Goal: Task Accomplishment & Management: Use online tool/utility

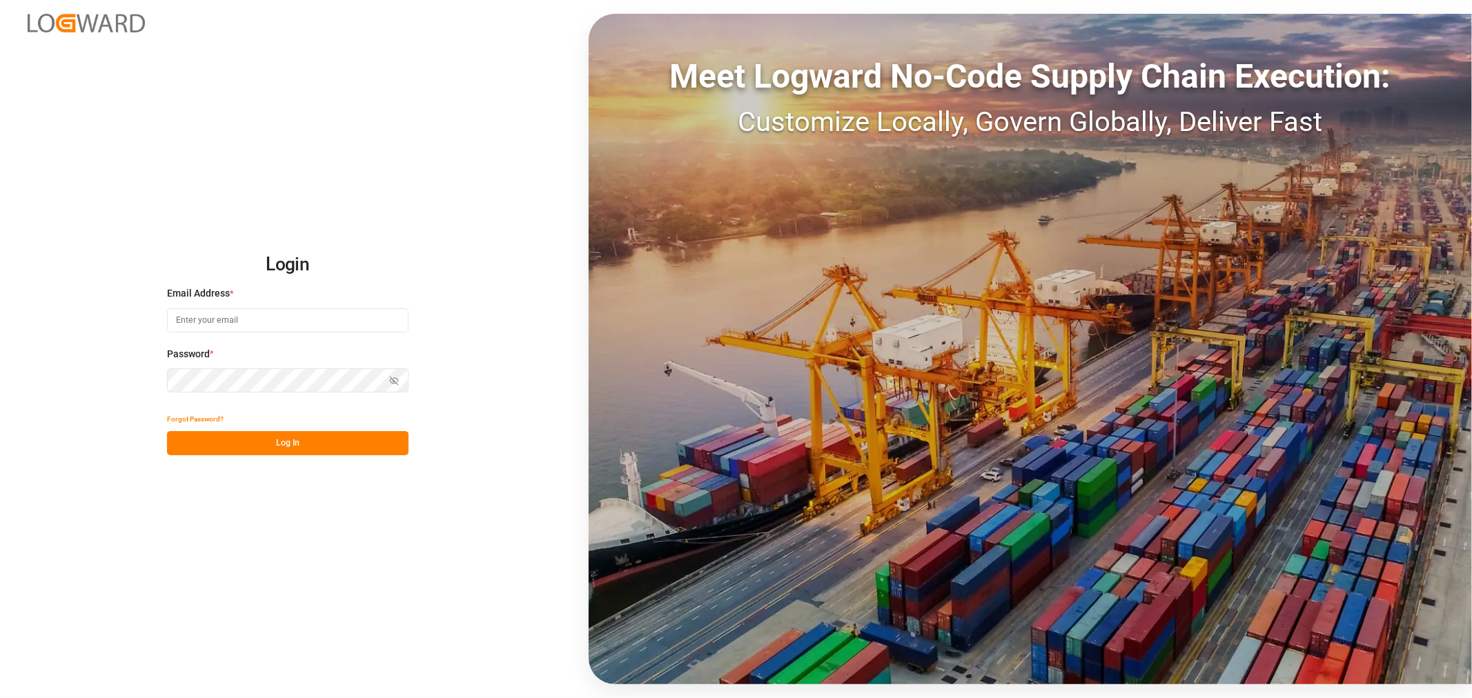
type input "[PERSON_NAME][EMAIL_ADDRESS][PERSON_NAME][DOMAIN_NAME]"
click at [308, 436] on button "Log In" at bounding box center [288, 443] width 242 height 24
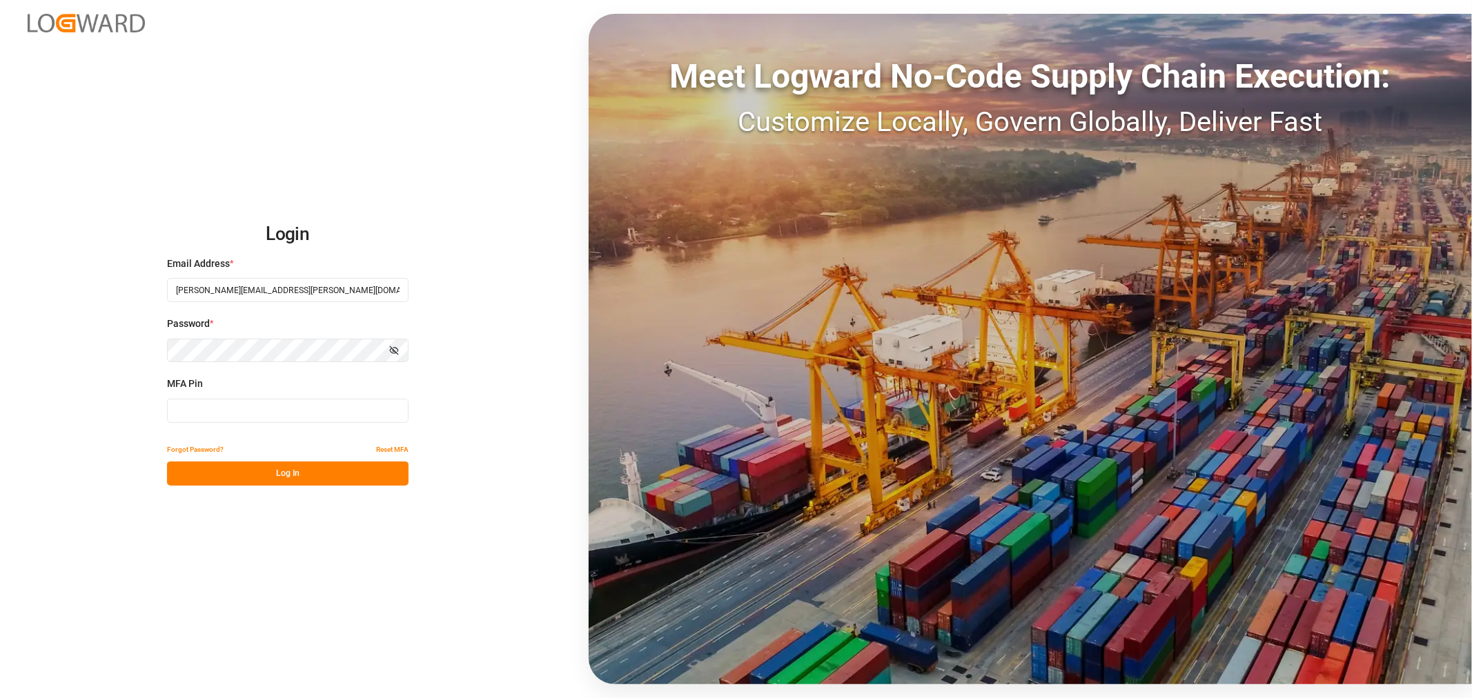
click at [281, 410] on input at bounding box center [288, 411] width 242 height 24
type input "566513"
click at [292, 474] on button "Log In" at bounding box center [288, 474] width 242 height 24
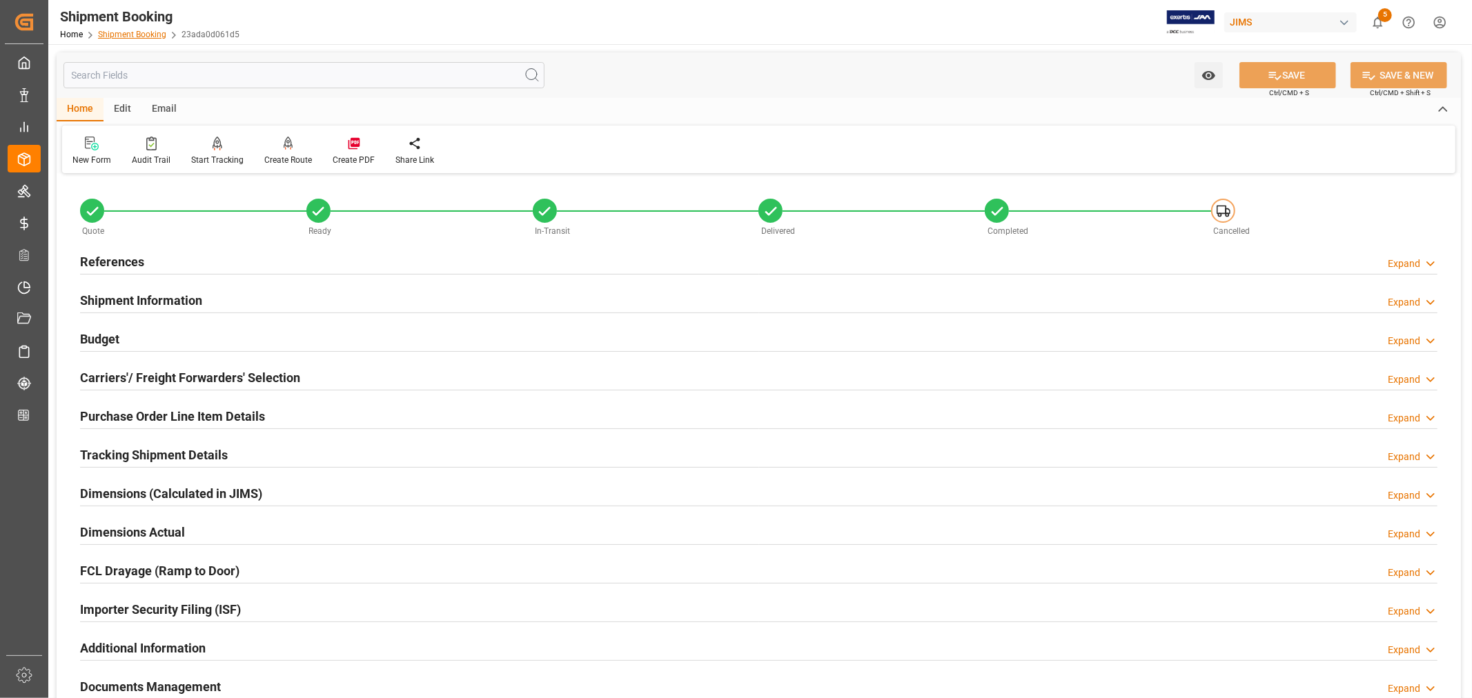
click at [115, 32] on link "Shipment Booking" at bounding box center [132, 35] width 68 height 10
